Goal: Task Accomplishment & Management: Manage account settings

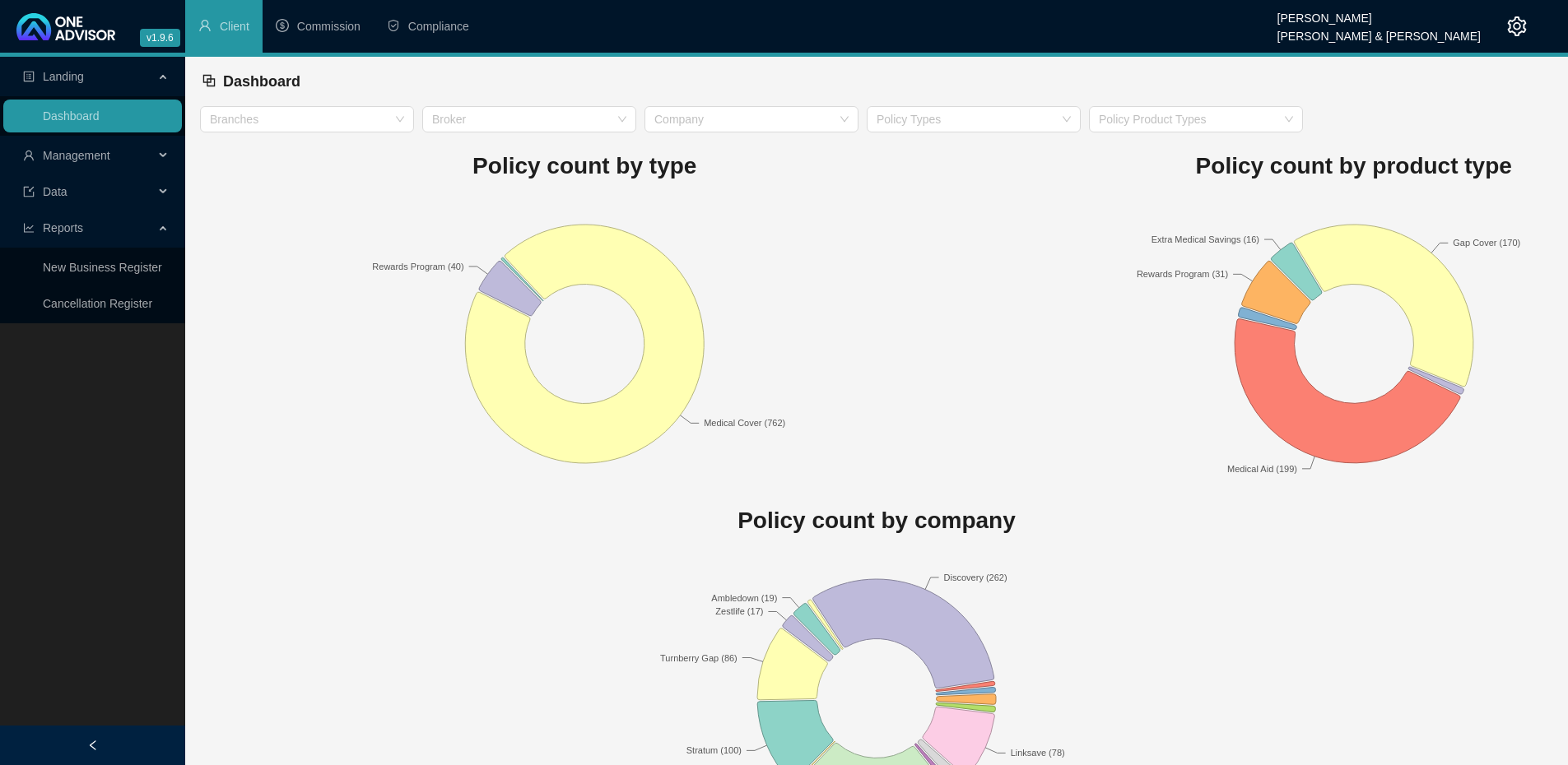
click at [160, 155] on div "Management" at bounding box center [92, 156] width 179 height 33
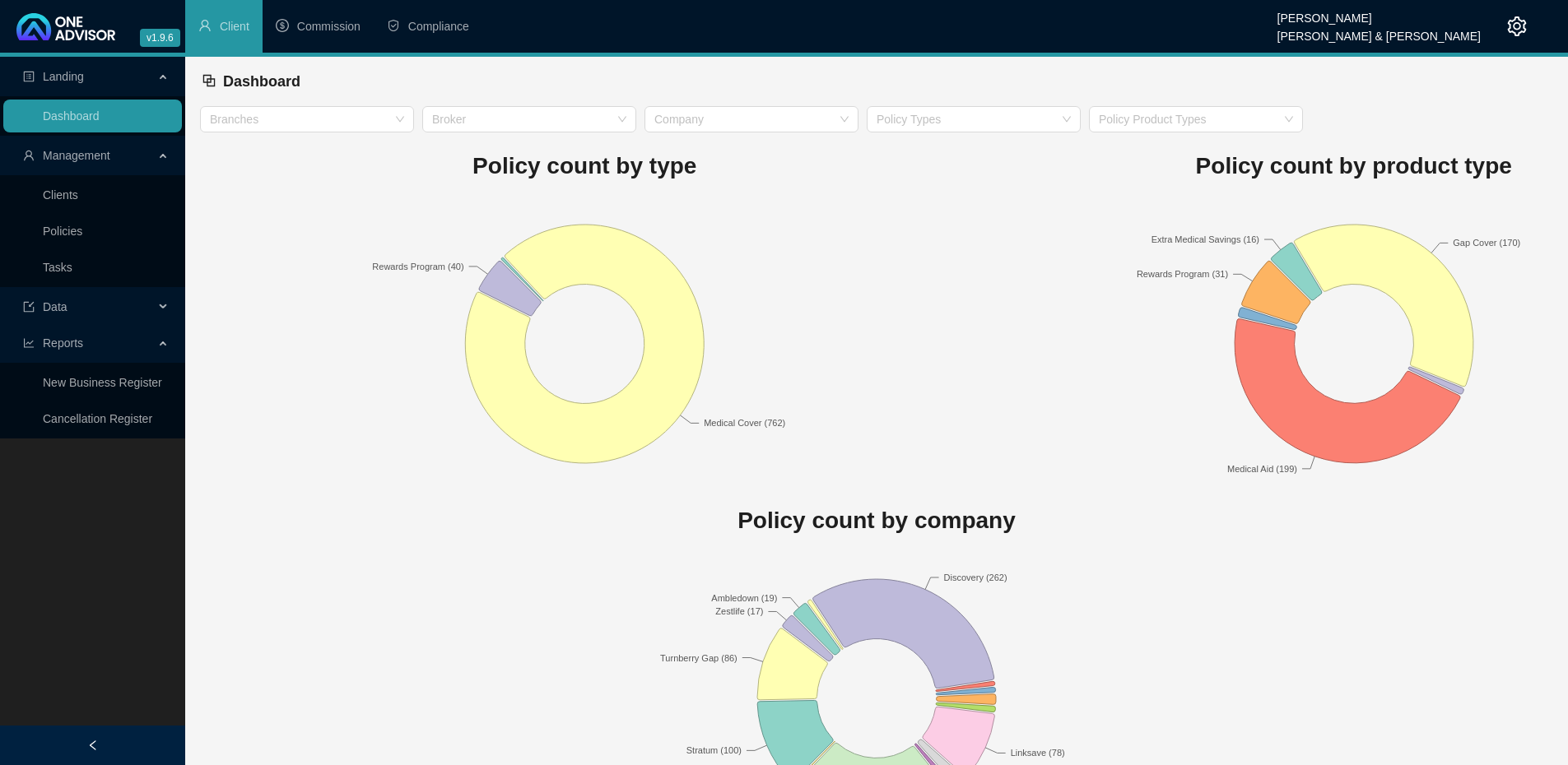
click at [343, 228] on rect at bounding box center [585, 344] width 770 height 288
click at [62, 189] on link "Clients" at bounding box center [60, 195] width 35 height 14
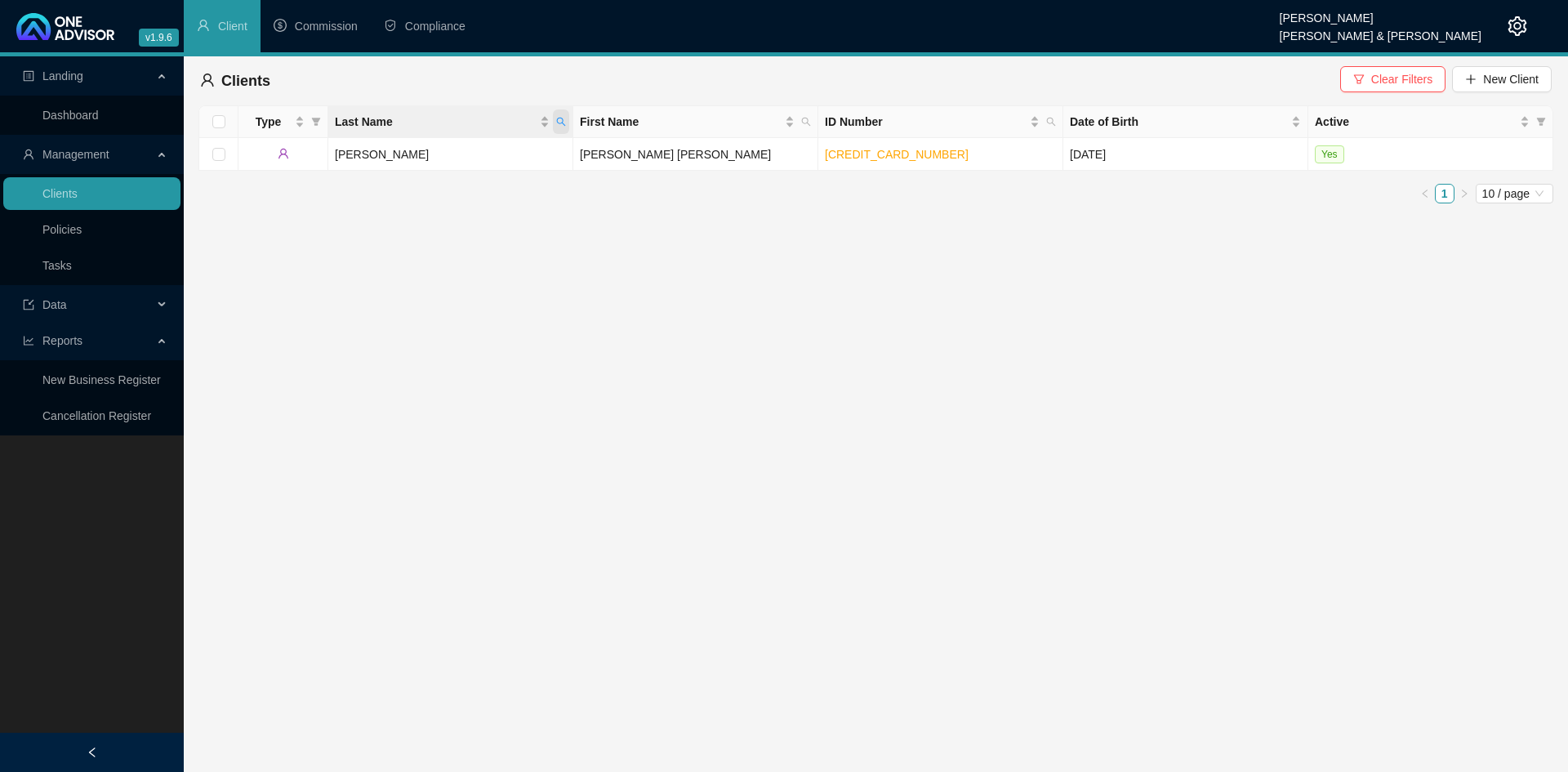
click at [561, 125] on span "Last Name" at bounding box center [561, 121] width 16 height 24
type input "green"
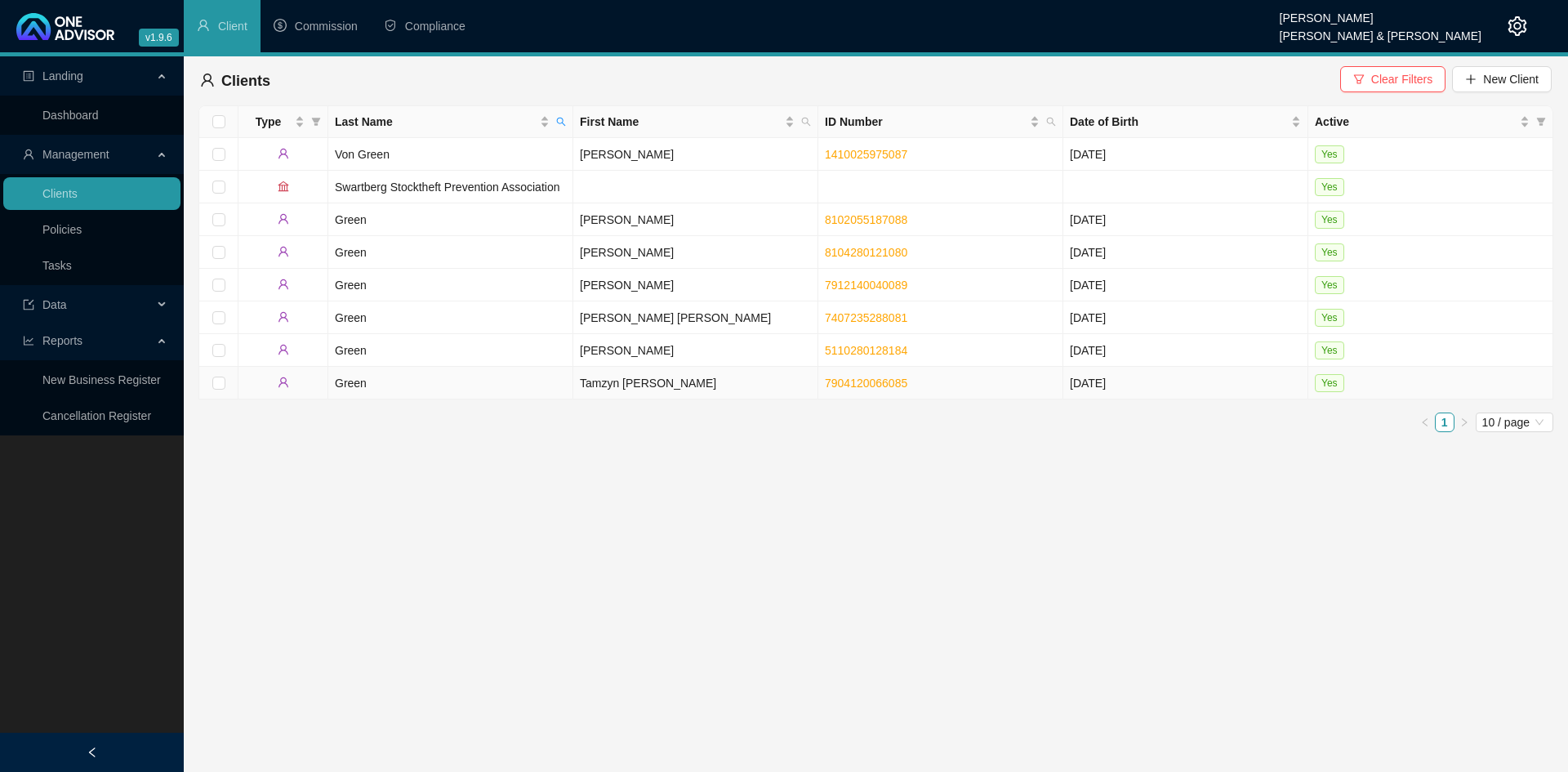
click at [611, 386] on td "Tamzyn [PERSON_NAME]" at bounding box center [696, 383] width 245 height 33
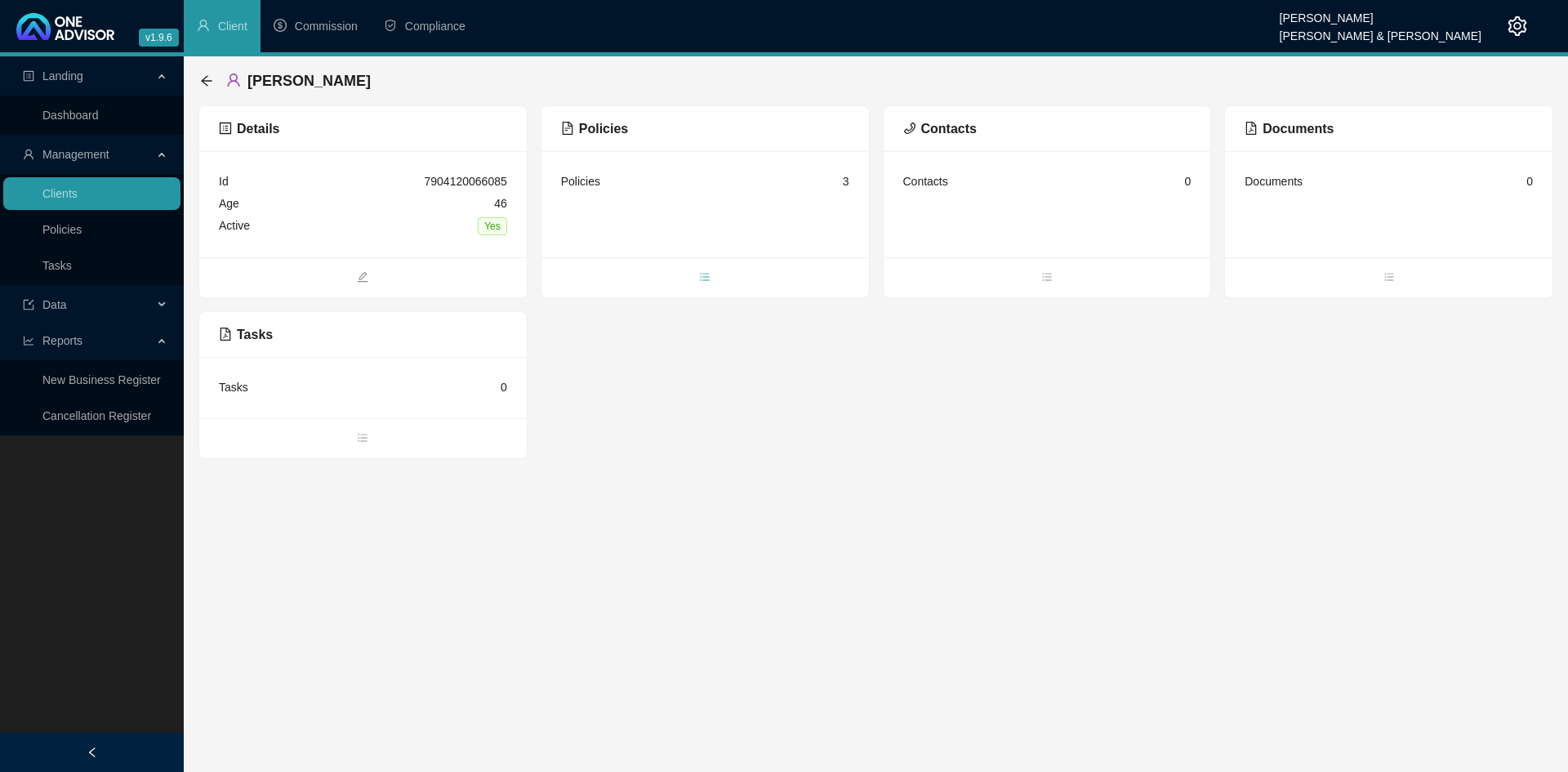
click at [705, 271] on icon "bars" at bounding box center [705, 277] width 12 height 12
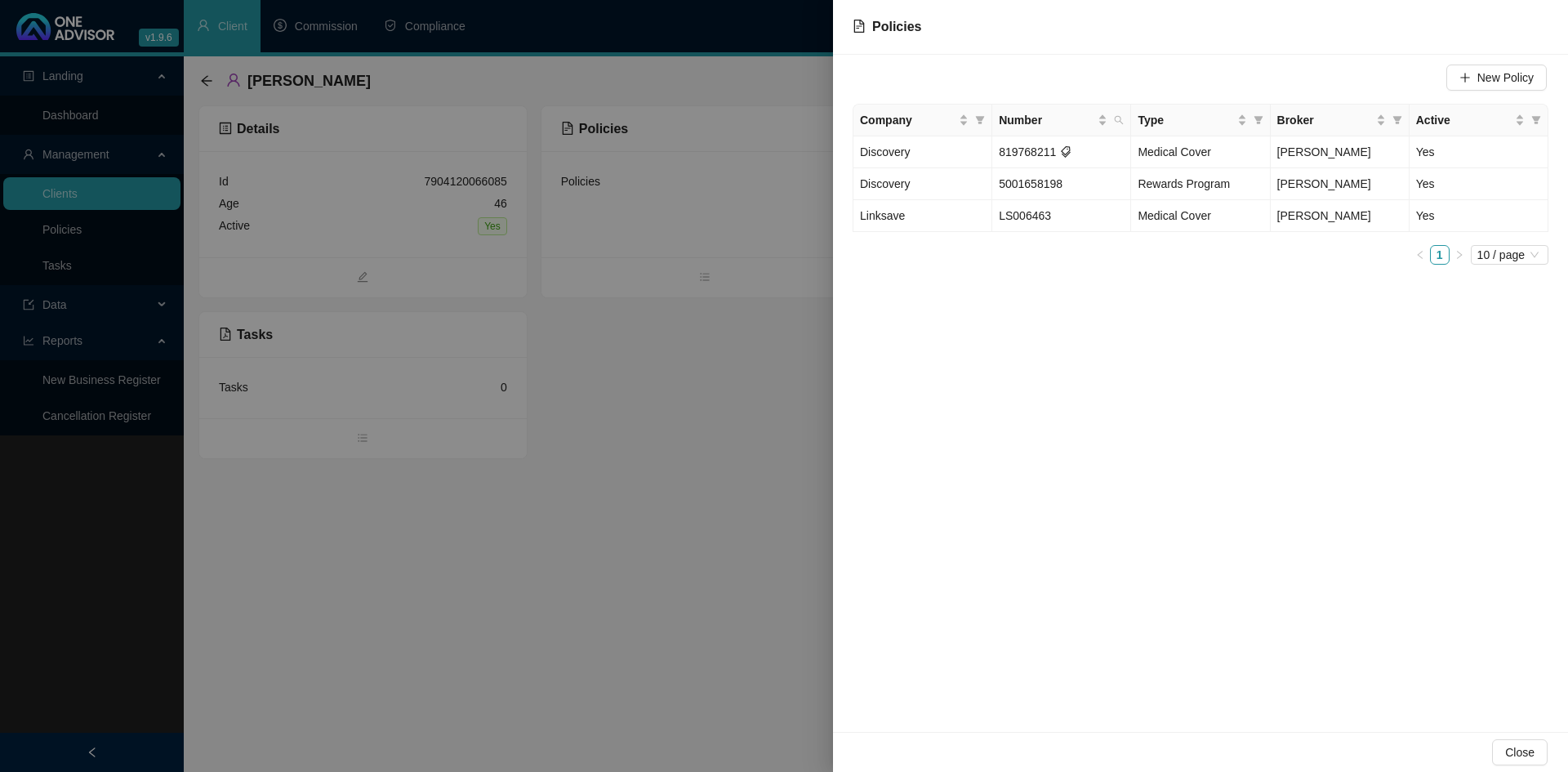
click at [737, 676] on div at bounding box center [784, 386] width 1568 height 772
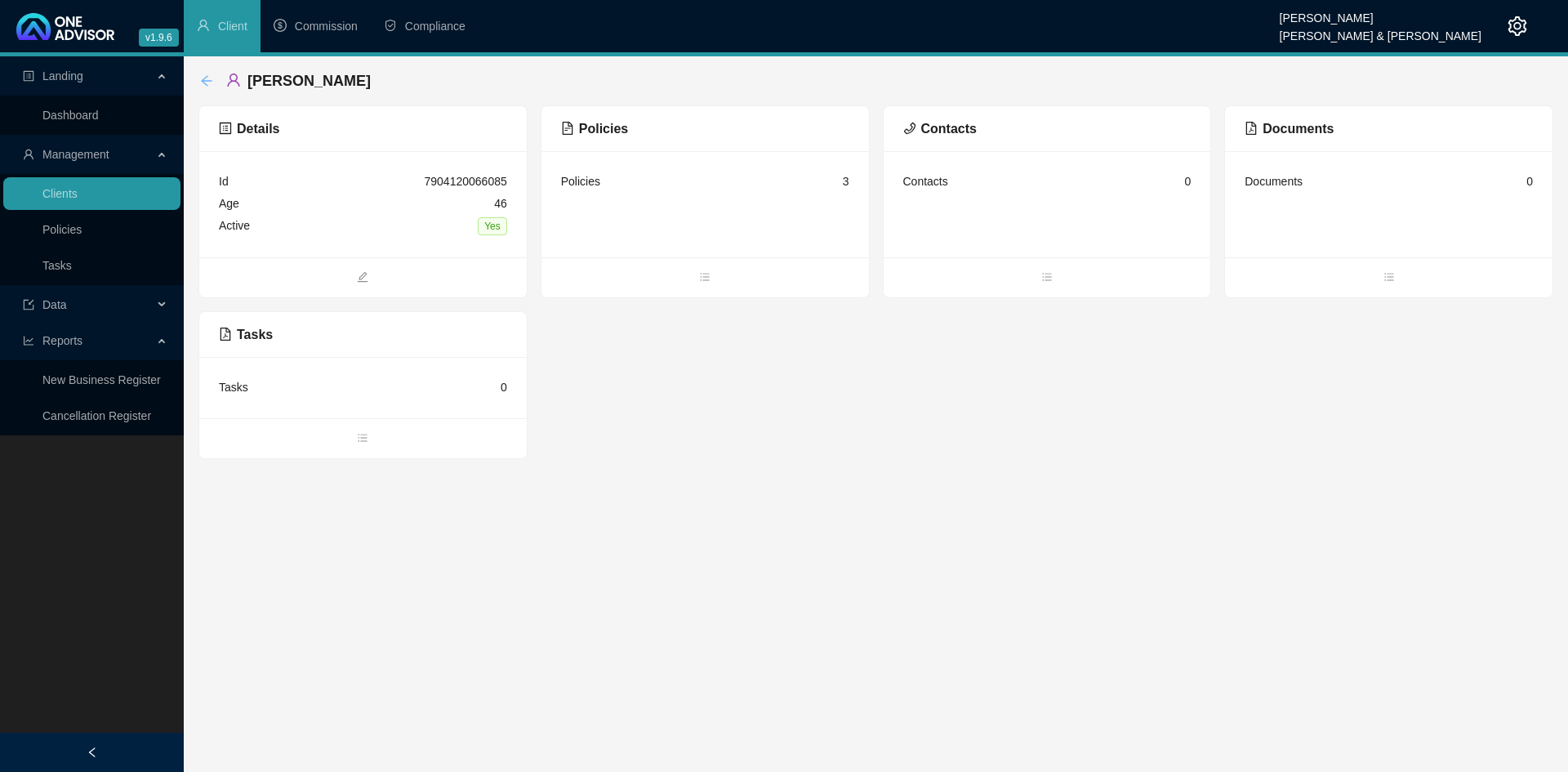
click at [205, 79] on icon "arrow-left" at bounding box center [206, 81] width 14 height 14
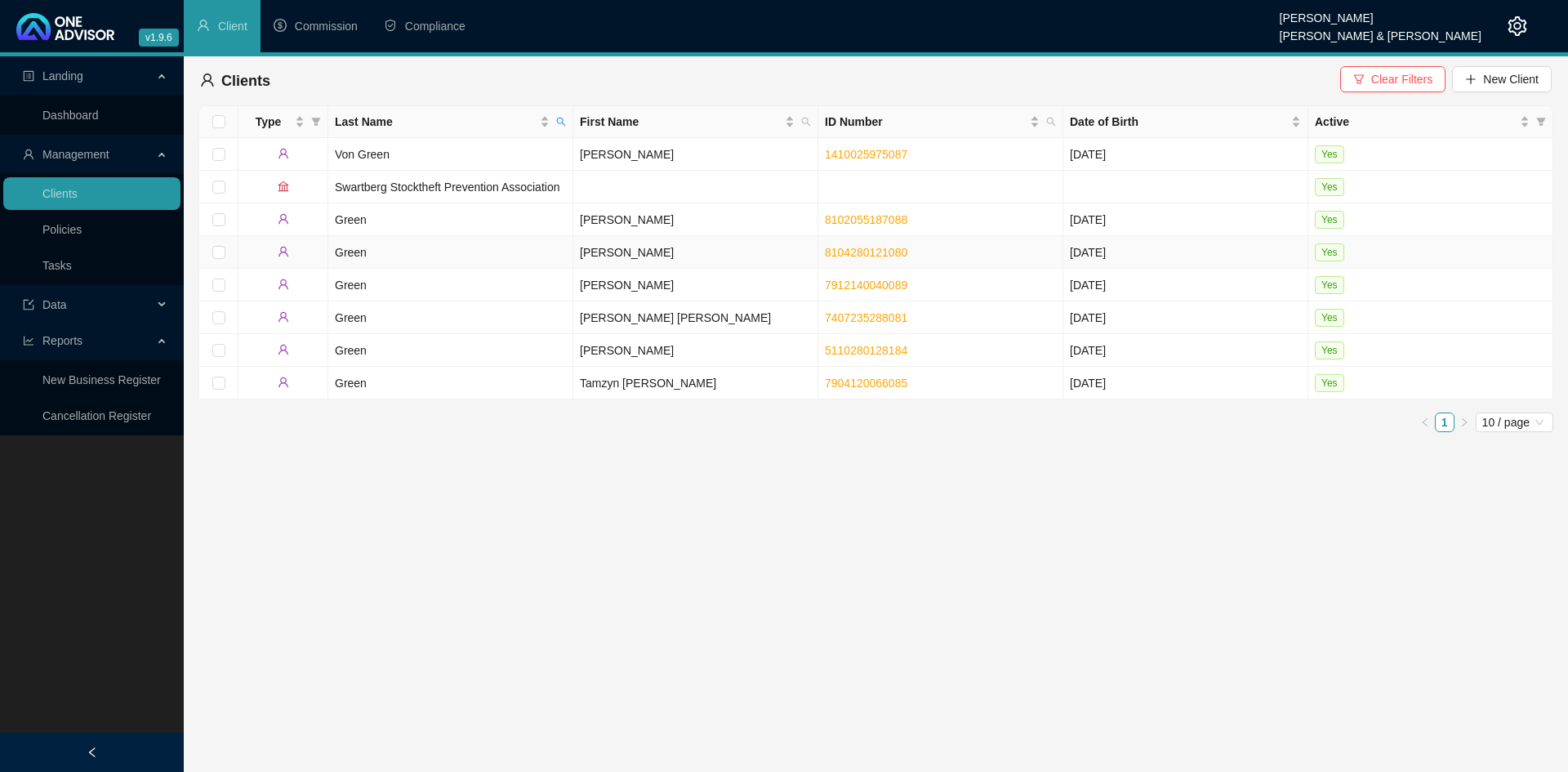
click at [519, 252] on td "Green" at bounding box center [451, 253] width 245 height 33
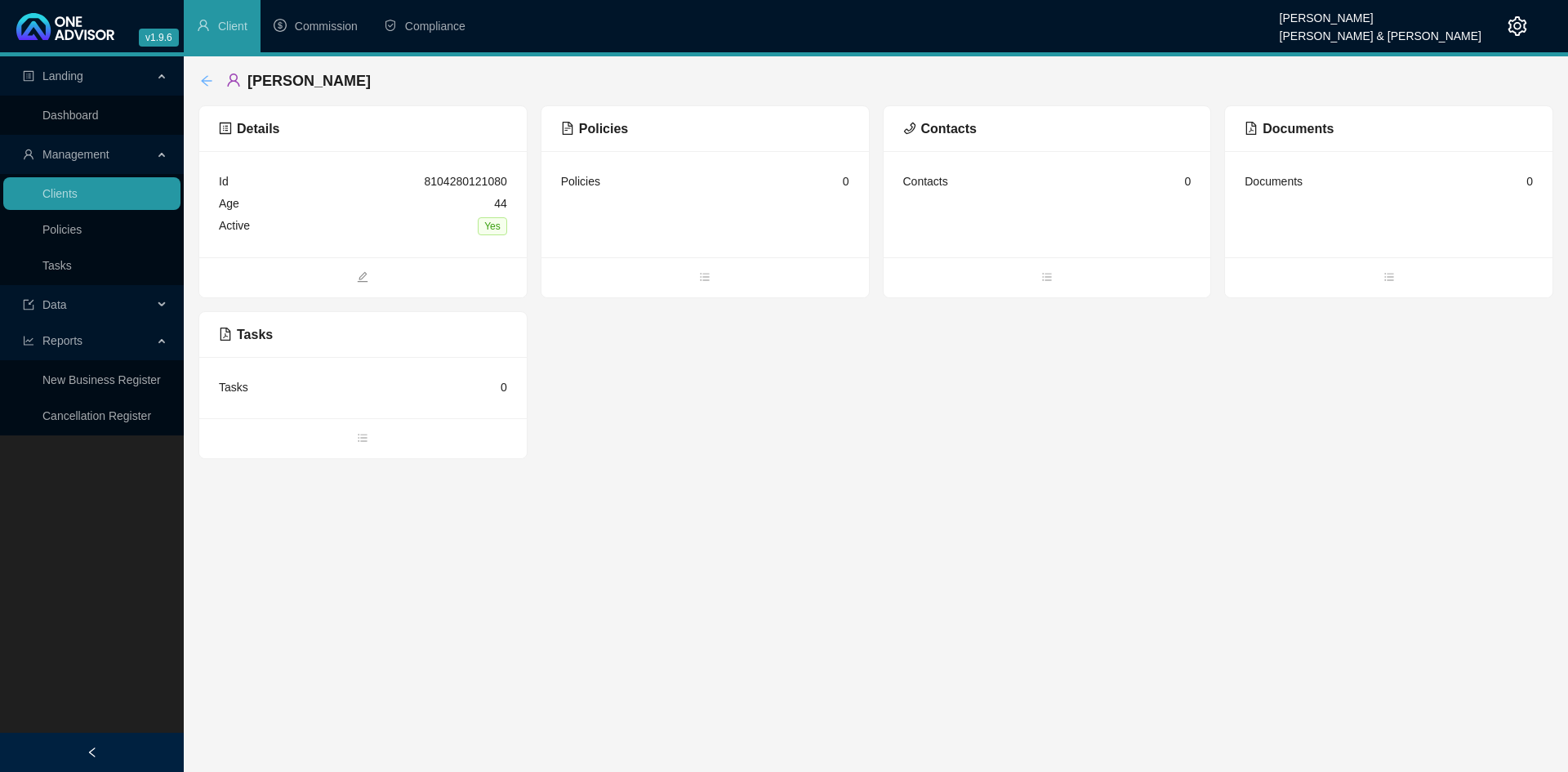
click at [202, 77] on icon "arrow-left" at bounding box center [206, 81] width 14 height 14
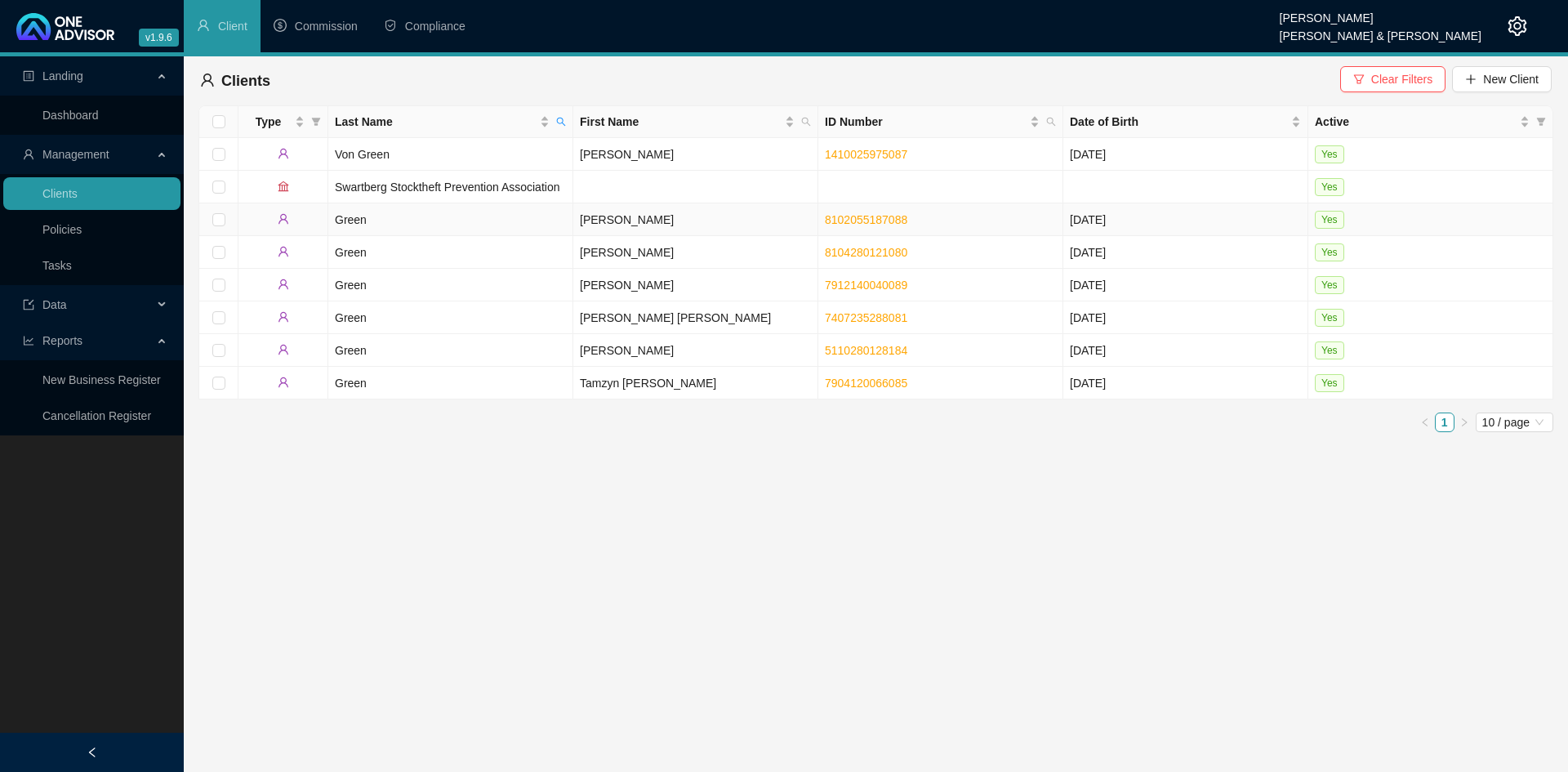
click at [468, 216] on td "Green" at bounding box center [451, 220] width 245 height 33
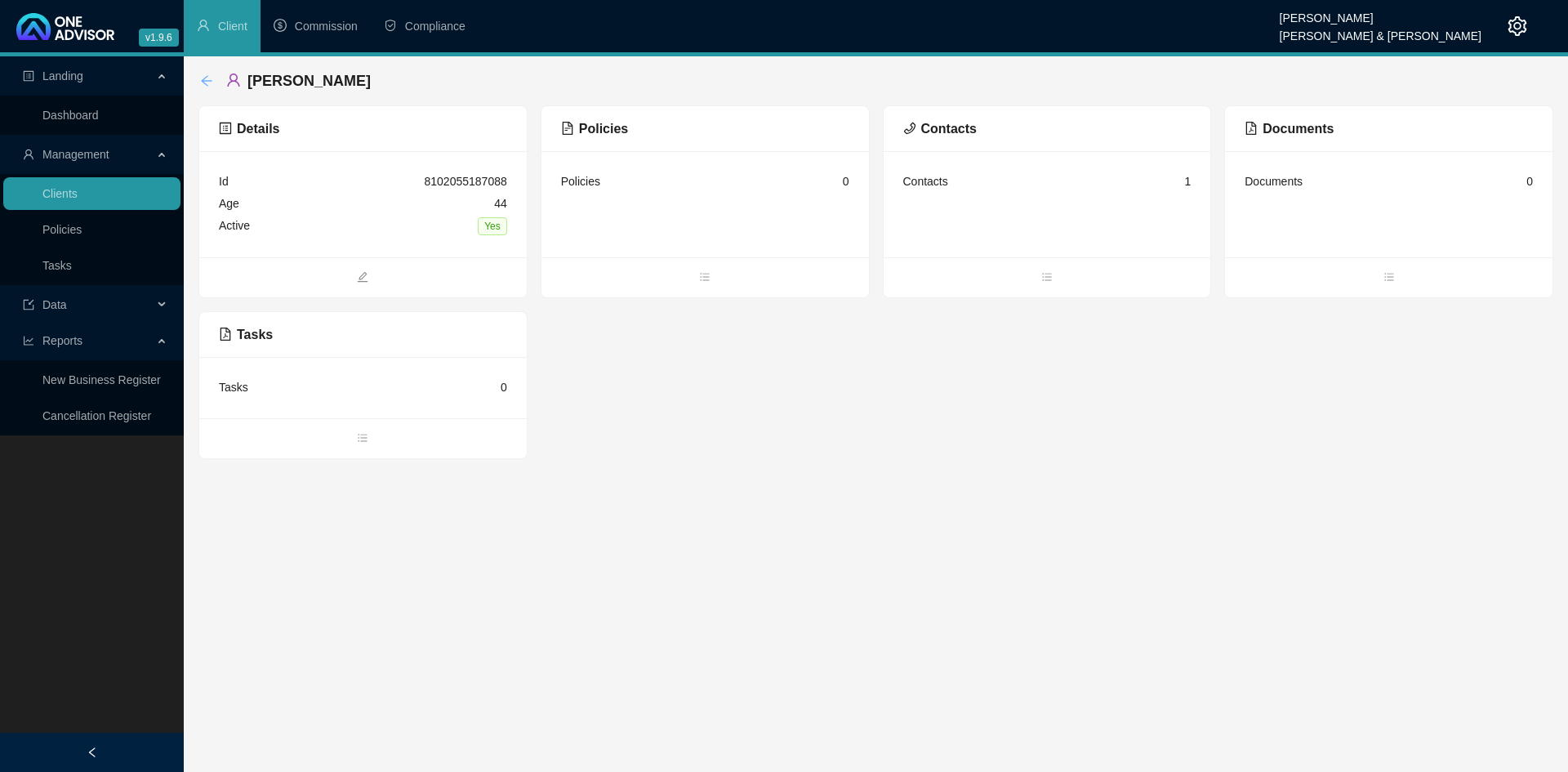
click at [205, 83] on icon "arrow-left" at bounding box center [206, 80] width 11 height 11
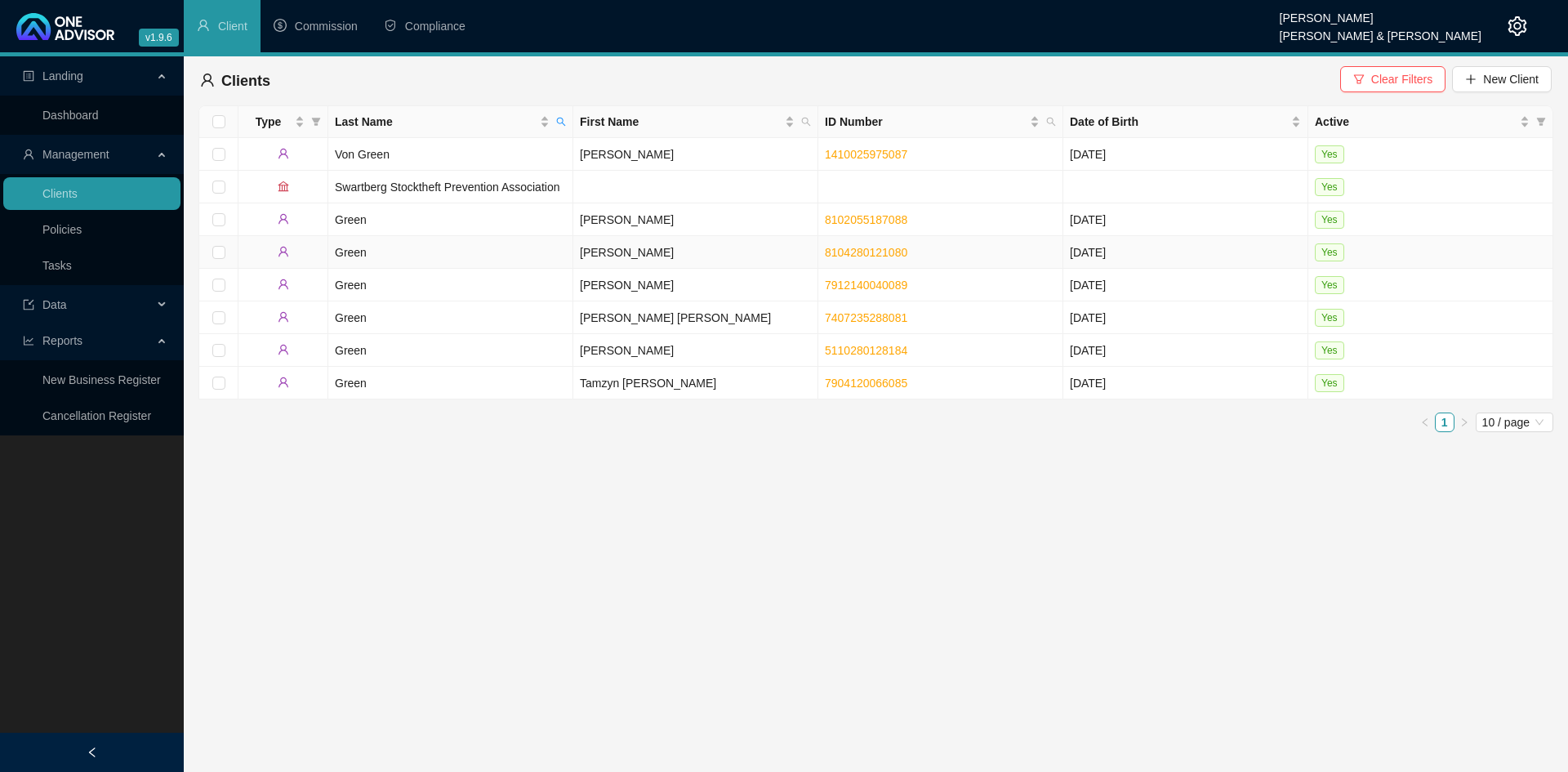
click at [653, 244] on td "[PERSON_NAME]" at bounding box center [696, 253] width 245 height 33
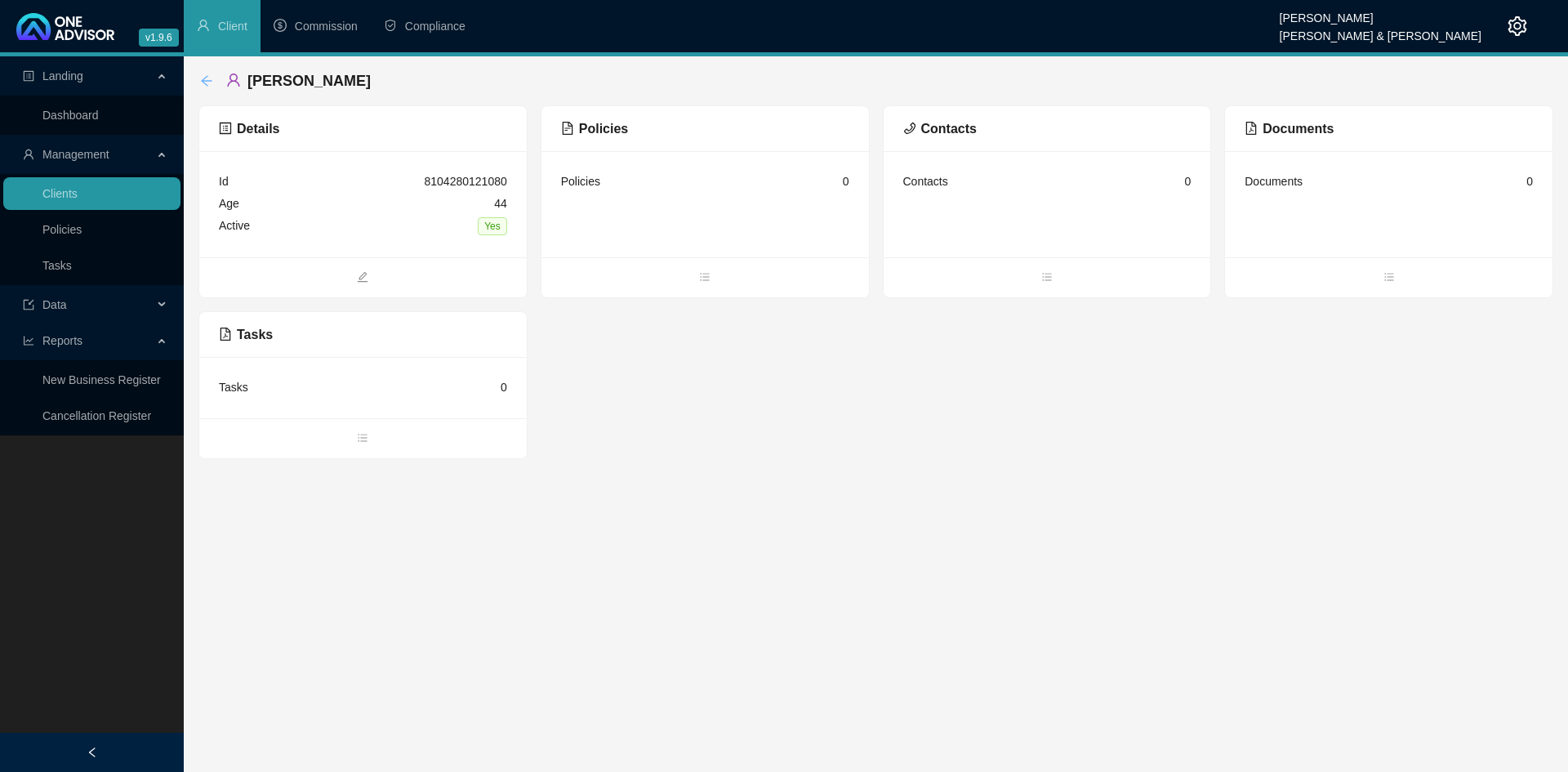
click at [209, 82] on icon "arrow-left" at bounding box center [206, 81] width 14 height 14
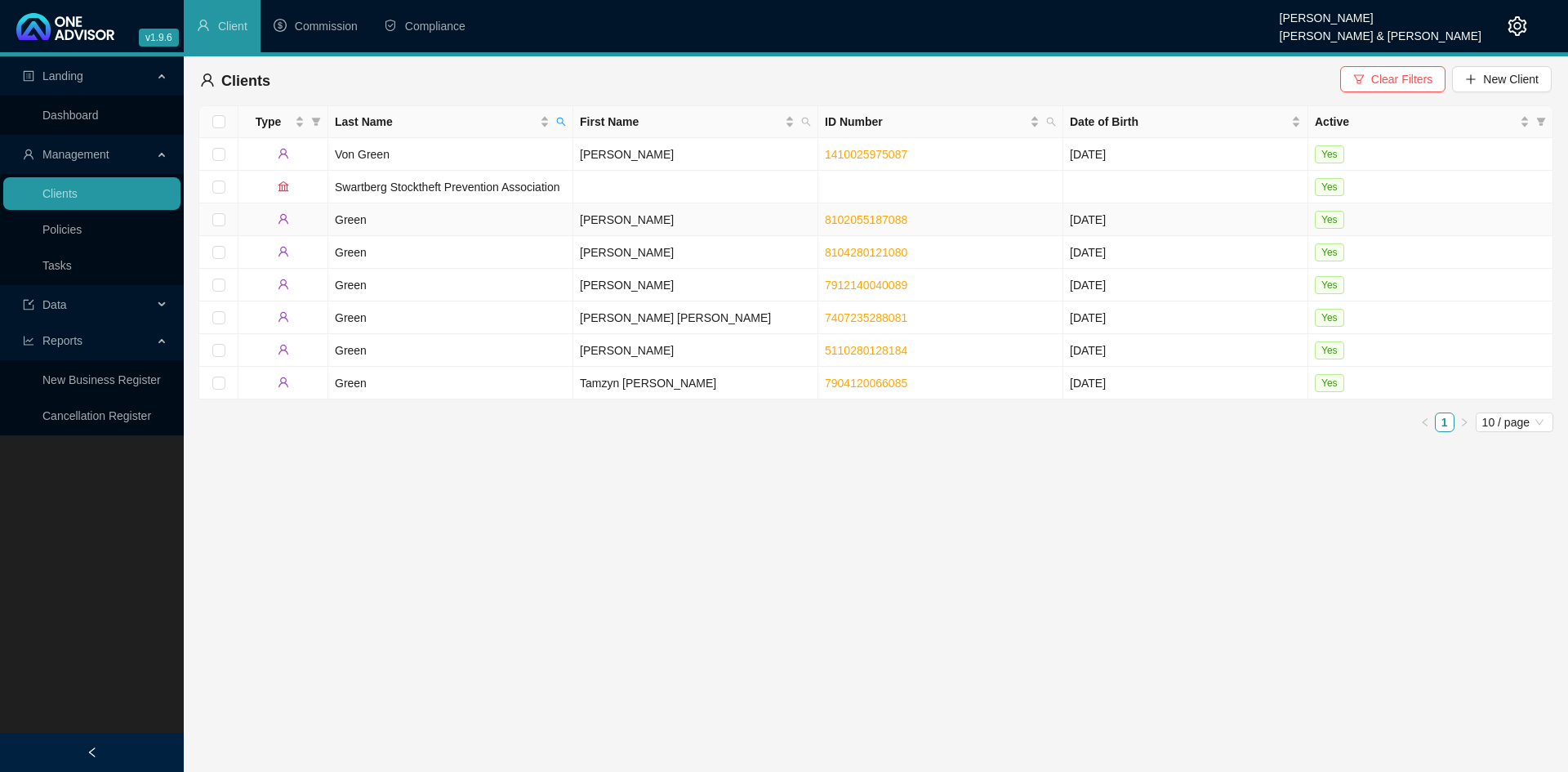
click at [488, 207] on td "Green" at bounding box center [451, 220] width 245 height 33
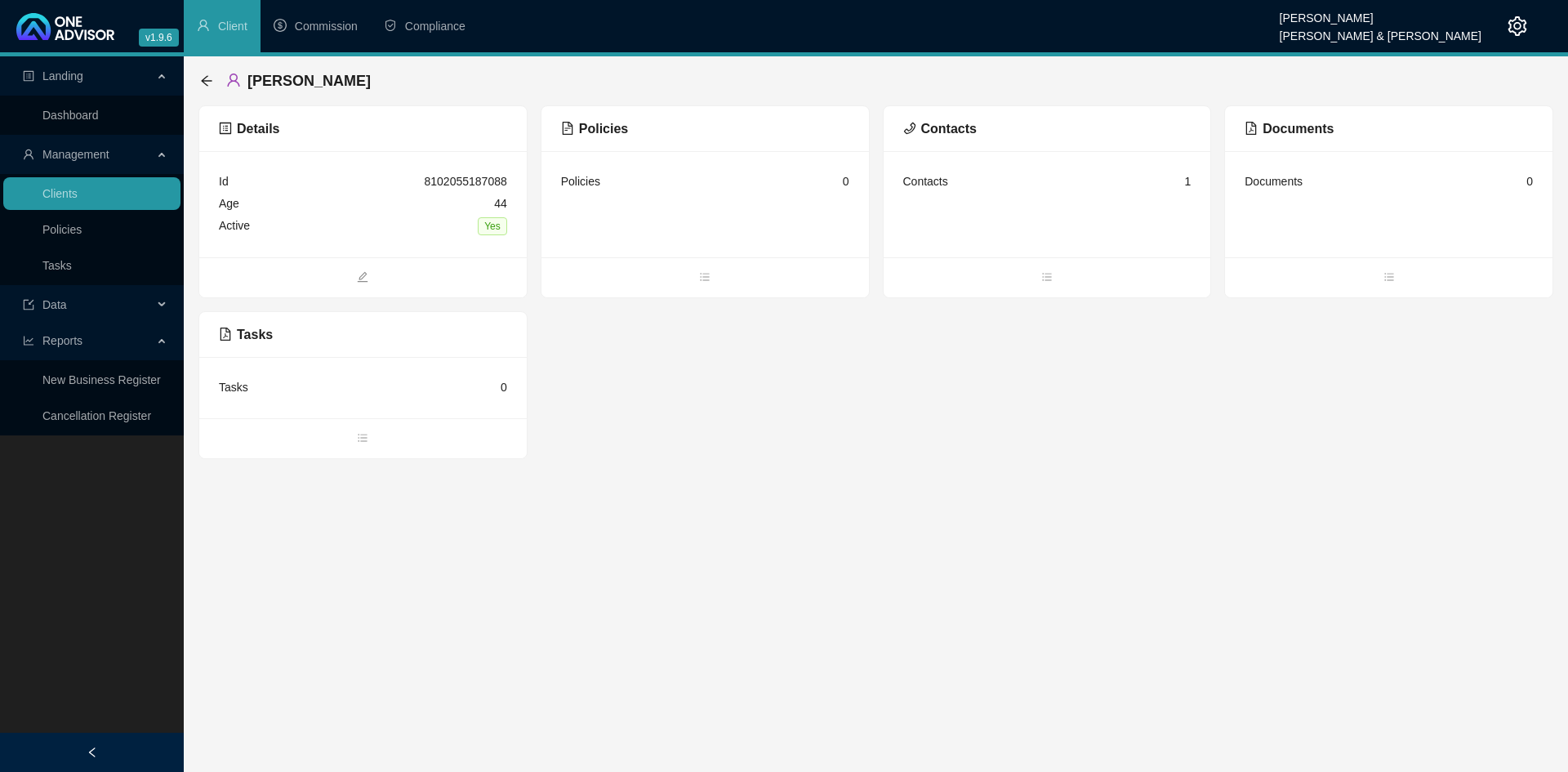
click at [652, 606] on main "Landing Dashboard Management Clients Policies Tasks Data Reports New Business R…" at bounding box center [784, 414] width 1568 height 716
click at [1515, 31] on icon "setting" at bounding box center [1518, 26] width 19 height 19
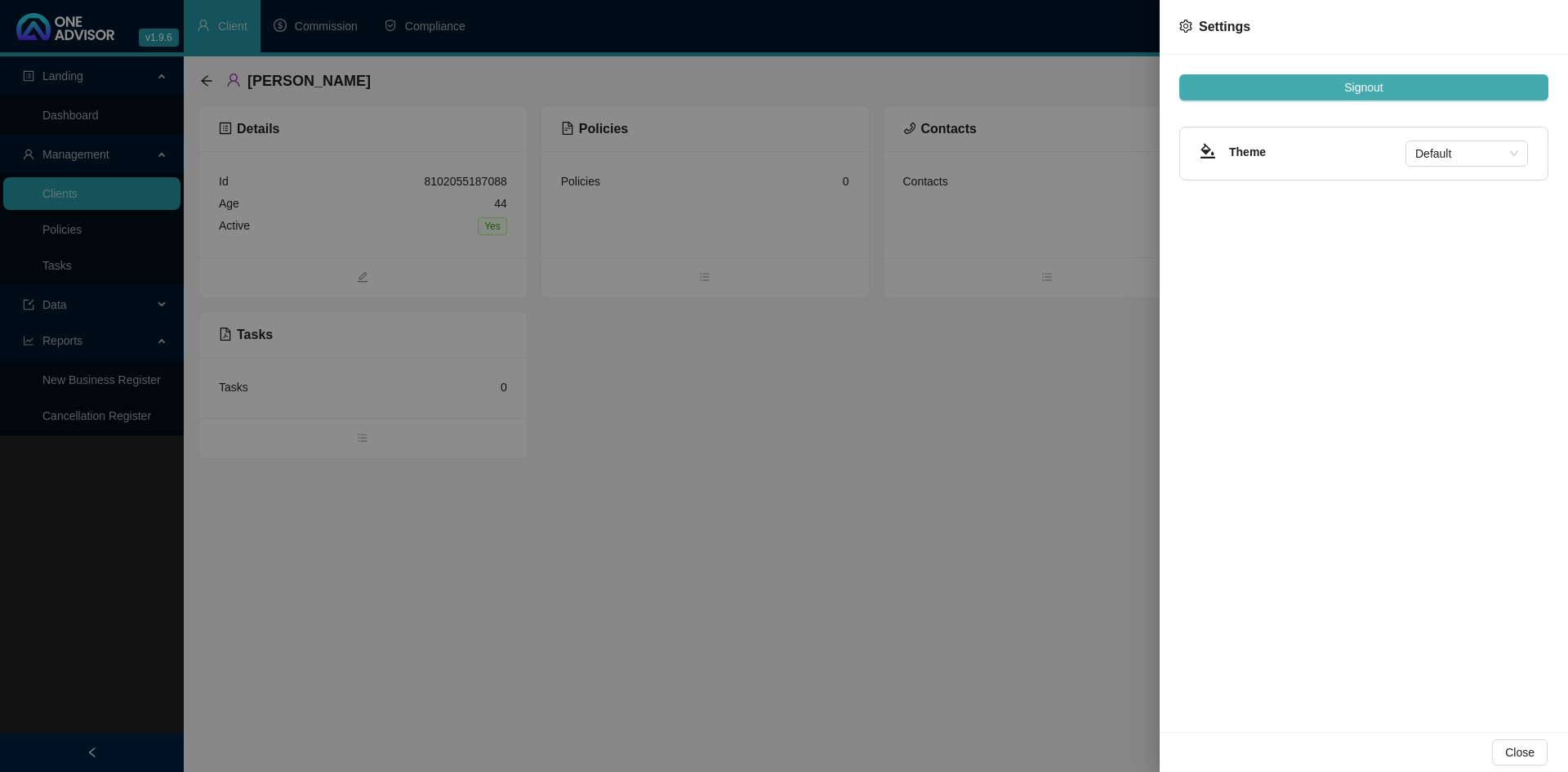
click at [1364, 85] on span "Signout" at bounding box center [1363, 87] width 39 height 18
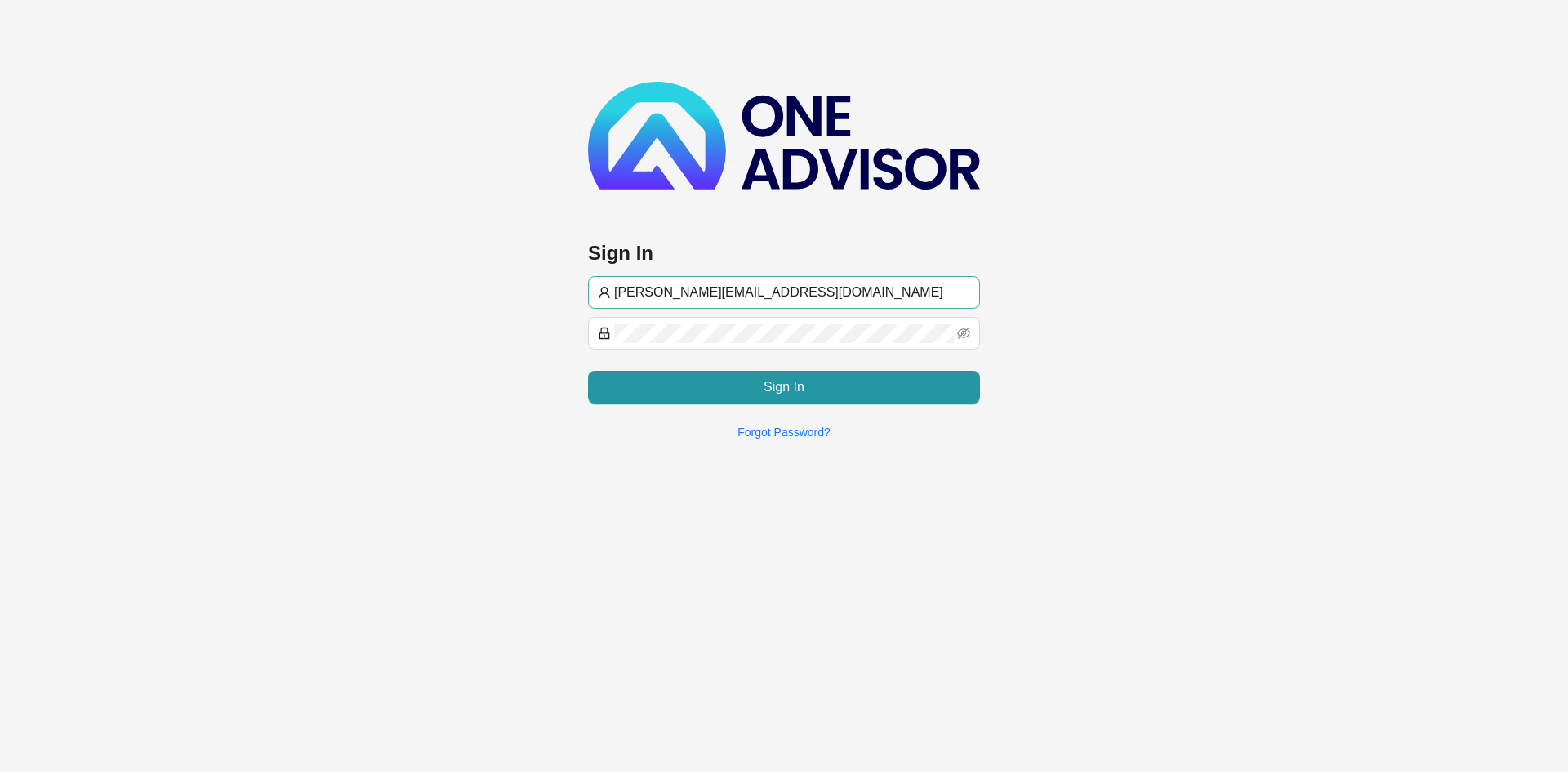
click at [643, 290] on input "[PERSON_NAME][EMAIL_ADDRESS][DOMAIN_NAME]" at bounding box center [792, 292] width 356 height 19
type input "[EMAIL_ADDRESS][DOMAIN_NAME]"
click at [518, 661] on main "Sign In [EMAIL_ADDRESS][DOMAIN_NAME] Sign In Forgot Password?" at bounding box center [784, 386] width 1568 height 772
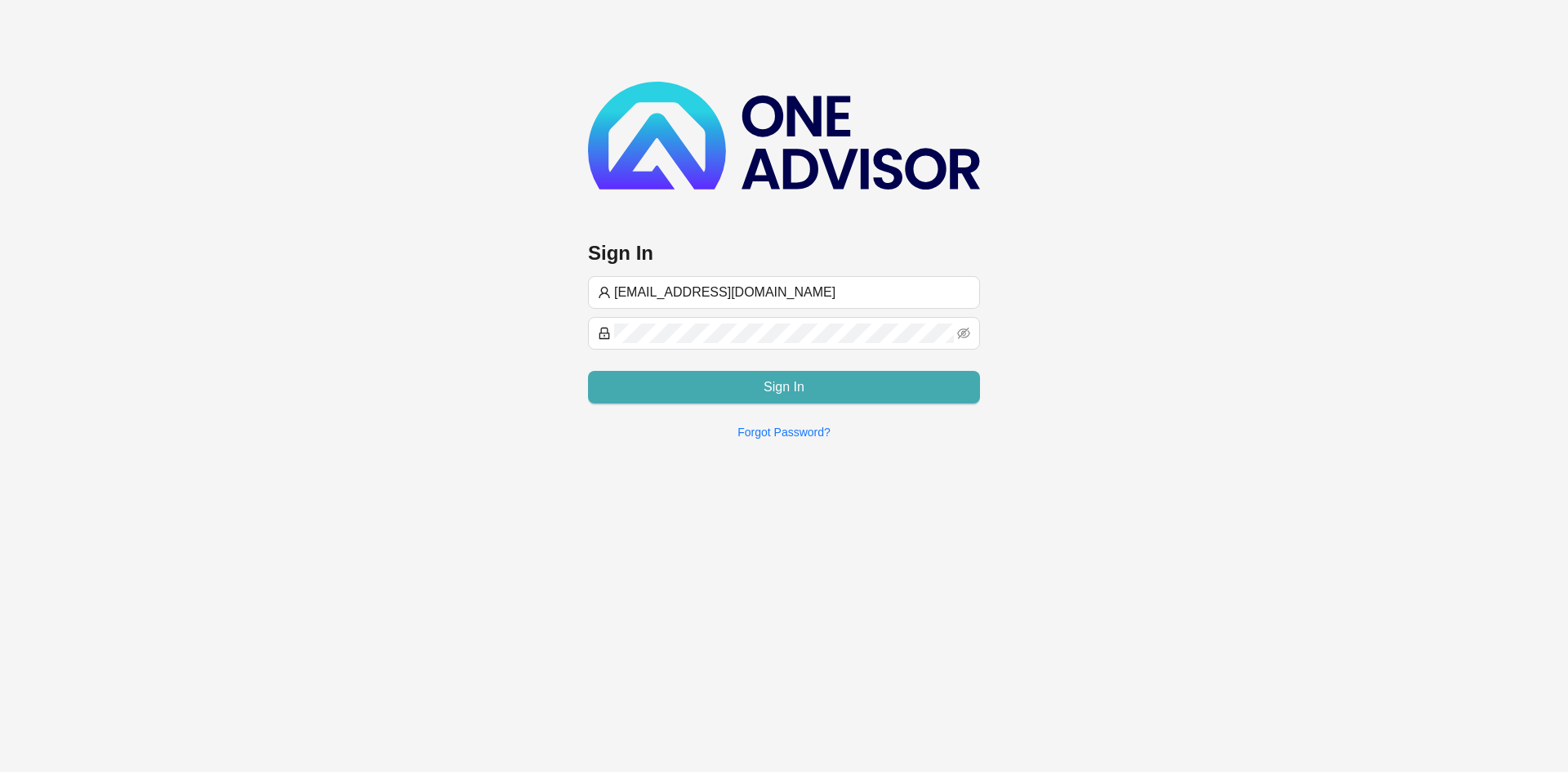
click at [791, 379] on span "Sign In" at bounding box center [784, 387] width 41 height 19
